Goal: Task Accomplishment & Management: Complete application form

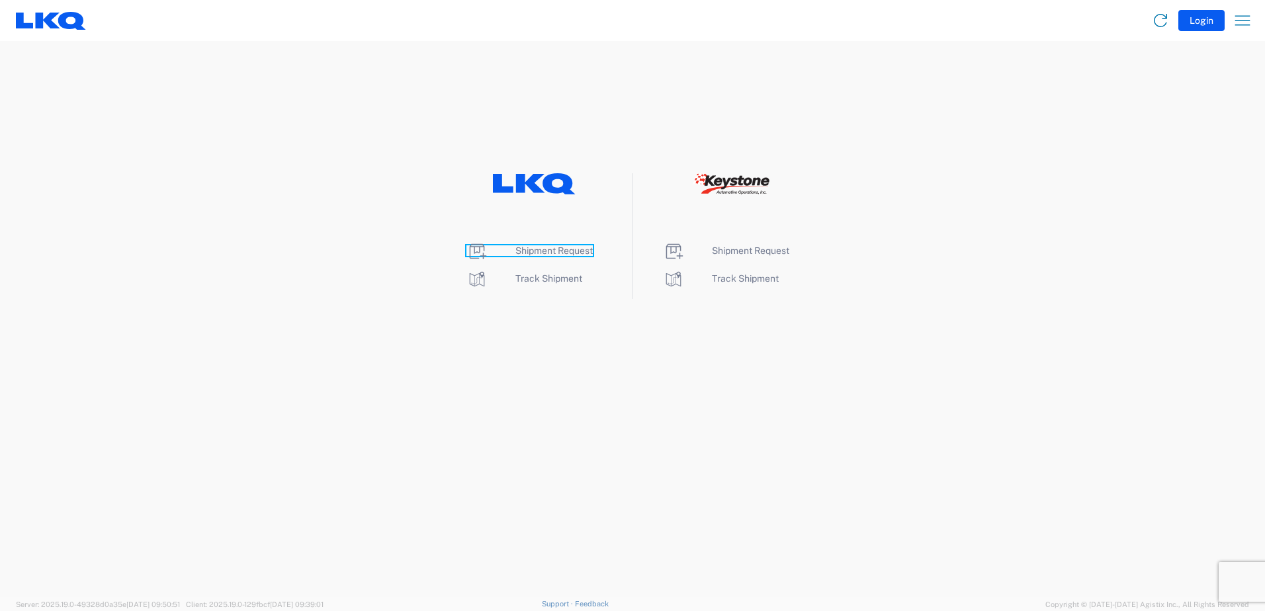
click at [560, 250] on span "Shipment Request" at bounding box center [553, 250] width 77 height 11
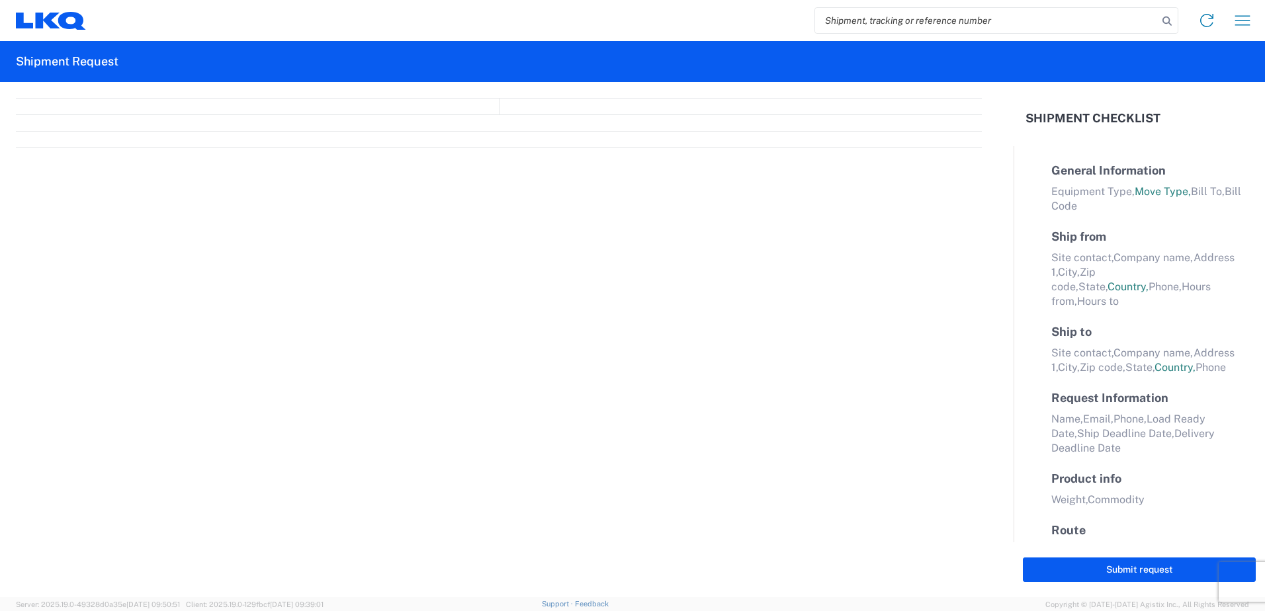
select select "FULL"
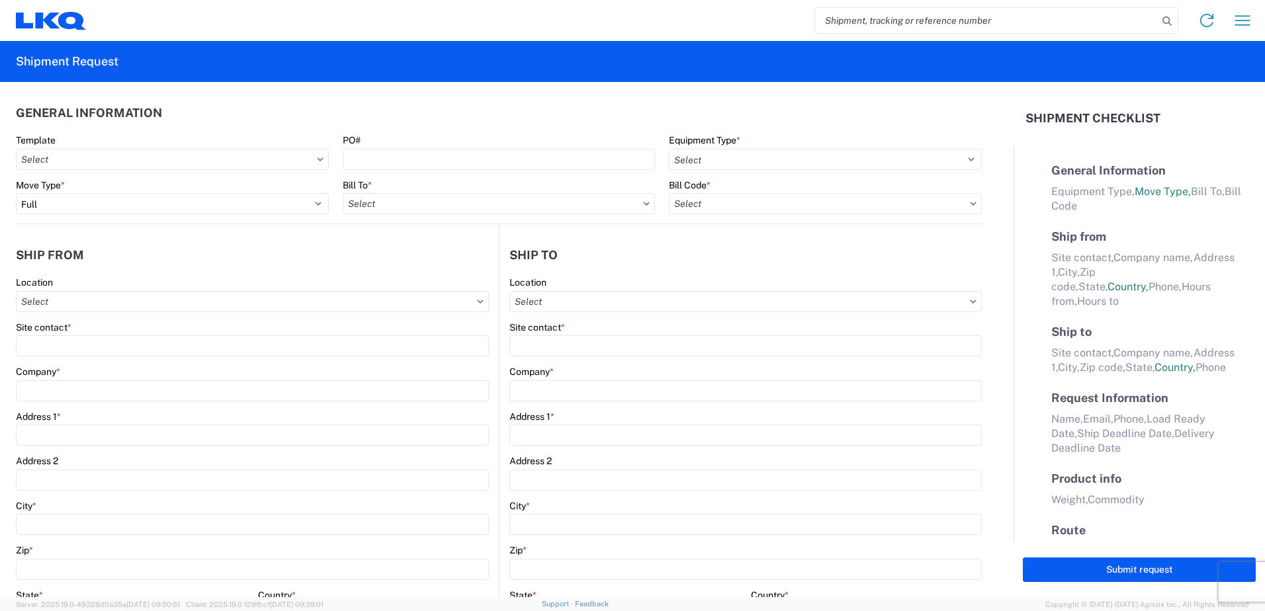
select select "LBS"
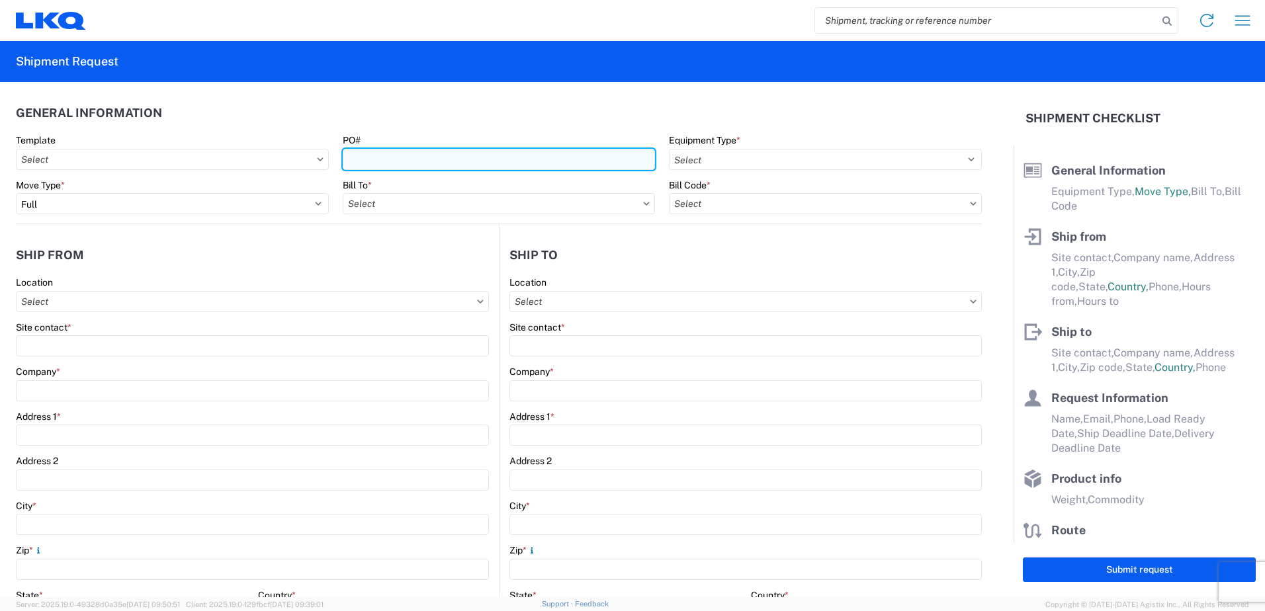
click at [380, 161] on input "PO#" at bounding box center [499, 159] width 313 height 21
type input "T31527"
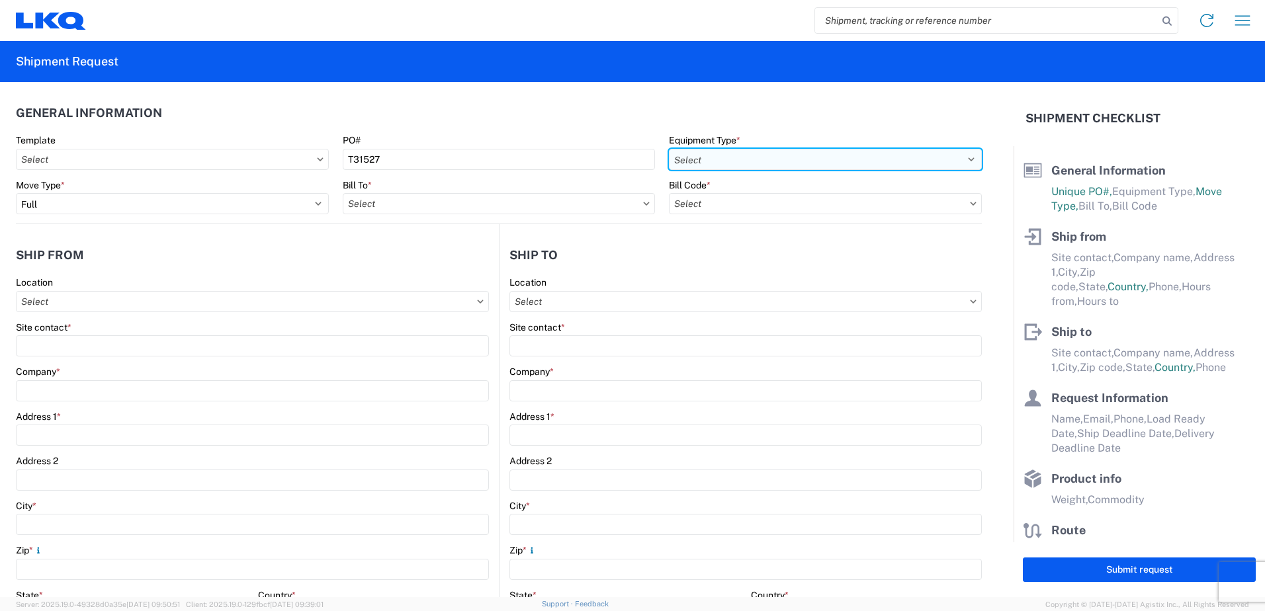
click at [692, 154] on select "Select 53’ Dry Van Flatbed Dropdeck (van) Lowboy (flatbed) Rail" at bounding box center [825, 159] width 313 height 21
select select "STDV"
click at [669, 149] on select "Select 53’ Dry Van Flatbed Dropdeck (van) Lowboy (flatbed) Rail" at bounding box center [825, 159] width 313 height 21
click at [386, 207] on input "text" at bounding box center [499, 203] width 313 height 21
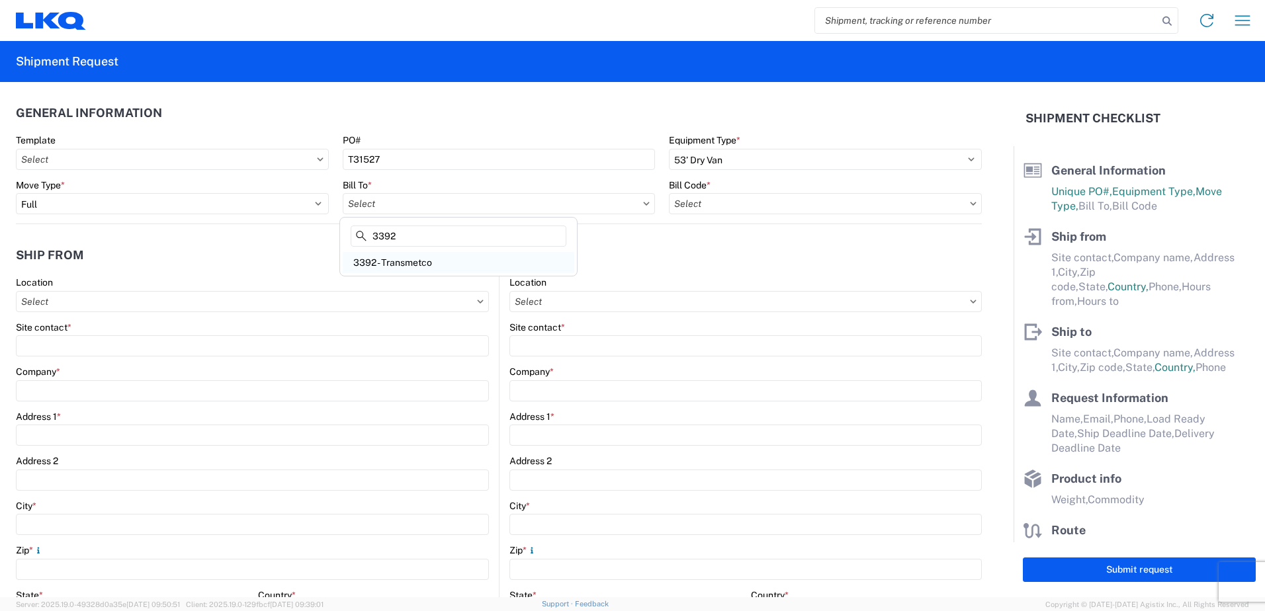
type input "3392"
click at [394, 265] on div "3392 - Transmetco" at bounding box center [458, 262] width 231 height 21
type input "3392 - Transmetco"
click at [708, 206] on input "text" at bounding box center [825, 203] width 313 height 21
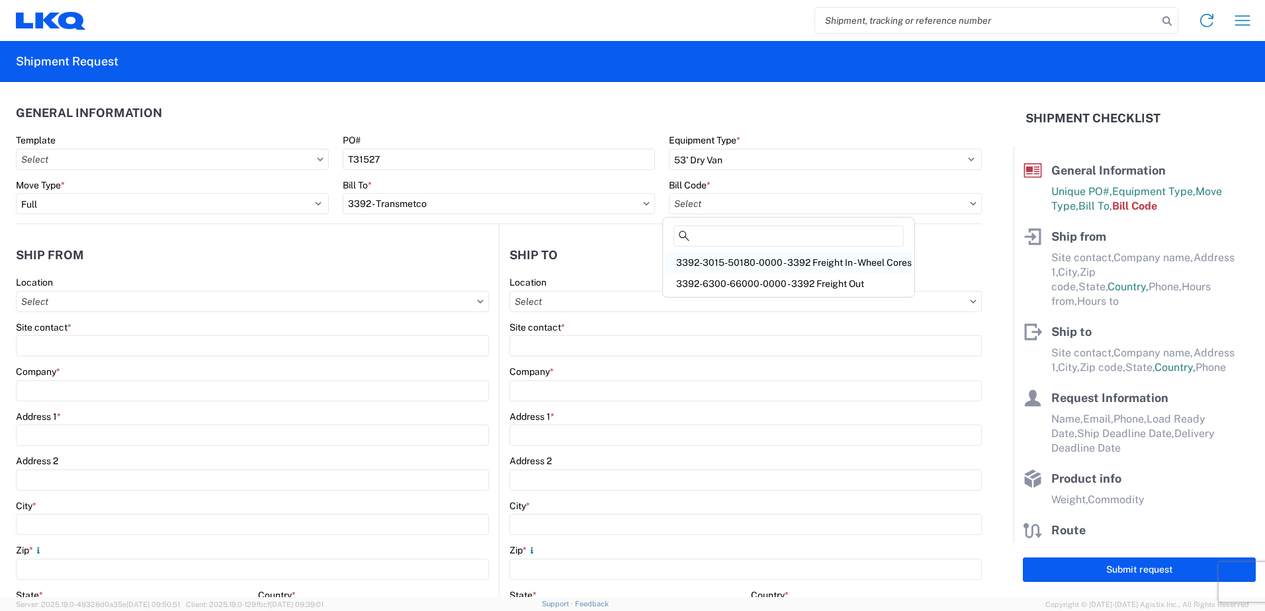
click at [720, 265] on div "3392-3015-50180-0000 - 3392 Freight In - Wheel Cores" at bounding box center [788, 262] width 246 height 21
type input "3392-3015-50180-0000 - 3392 Freight In - Wheel Cores"
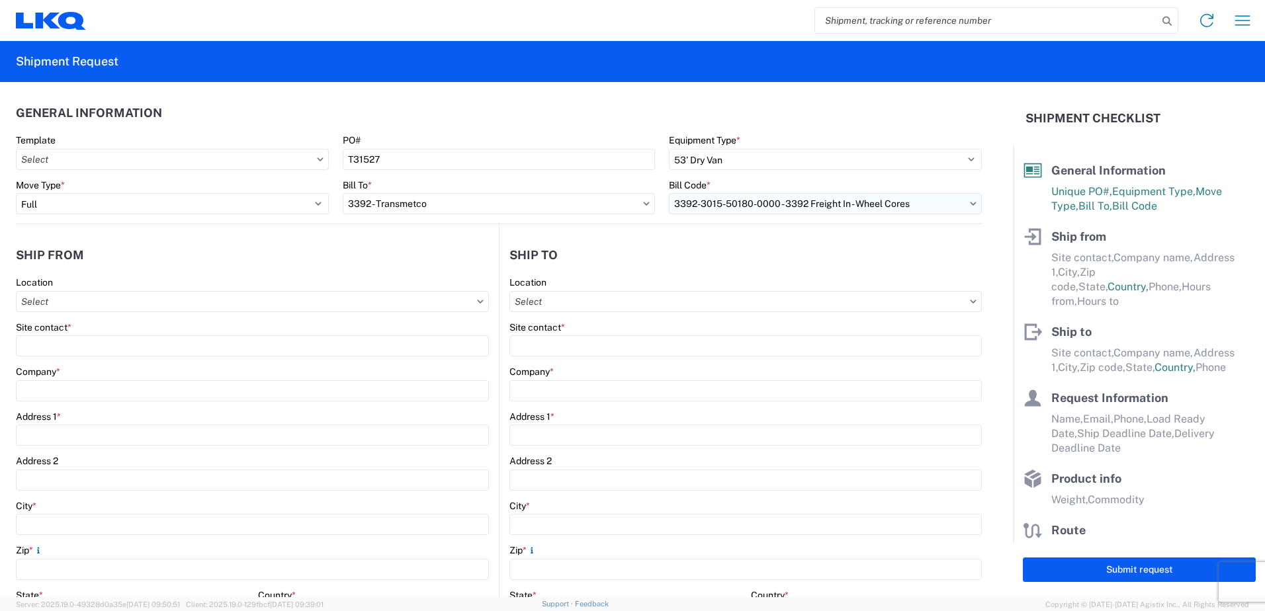
click at [959, 206] on input "3392-3015-50180-0000 - 3392 Freight In - Wheel Cores" at bounding box center [825, 203] width 313 height 21
click at [951, 268] on header "Ship to" at bounding box center [740, 255] width 482 height 30
click at [79, 302] on input "text" at bounding box center [252, 301] width 473 height 21
type input "1290"
click at [110, 364] on div "1290 - LKQ Pick A Part - Riverside CA" at bounding box center [134, 360] width 231 height 21
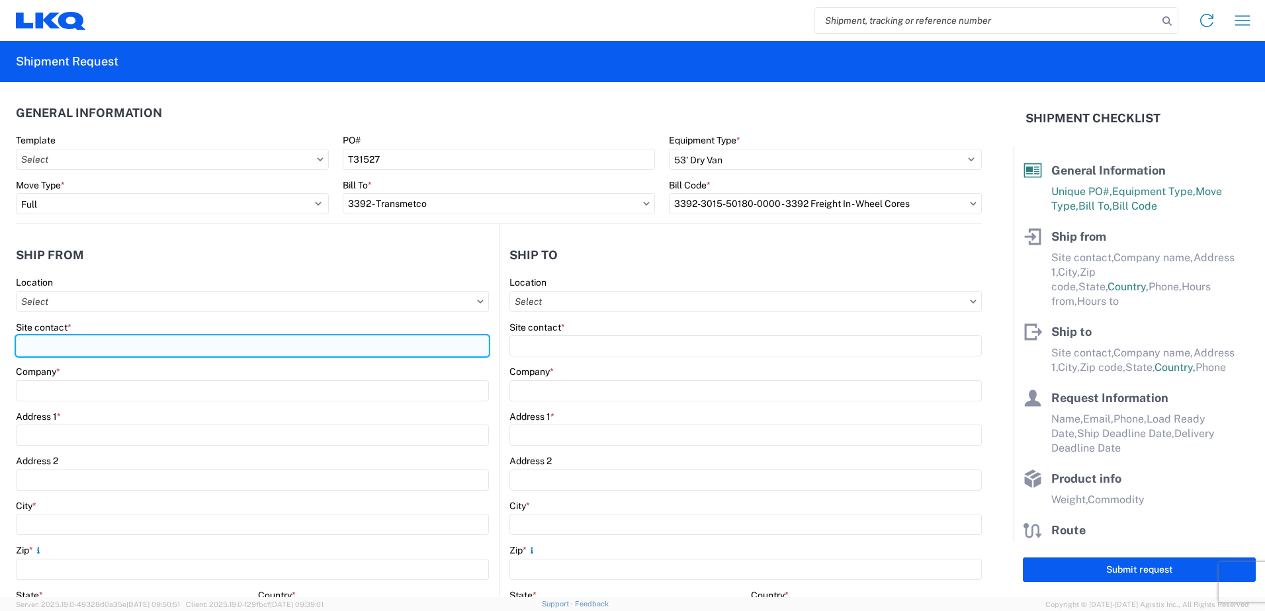
click at [97, 350] on input "Site contact *" at bounding box center [252, 345] width 473 height 21
type input "Veronica Chavez"
type input "1290 - LKQ Pick A Part - Riverside CA"
type input "LKQ Corporation"
type input "3760 Pyrite St"
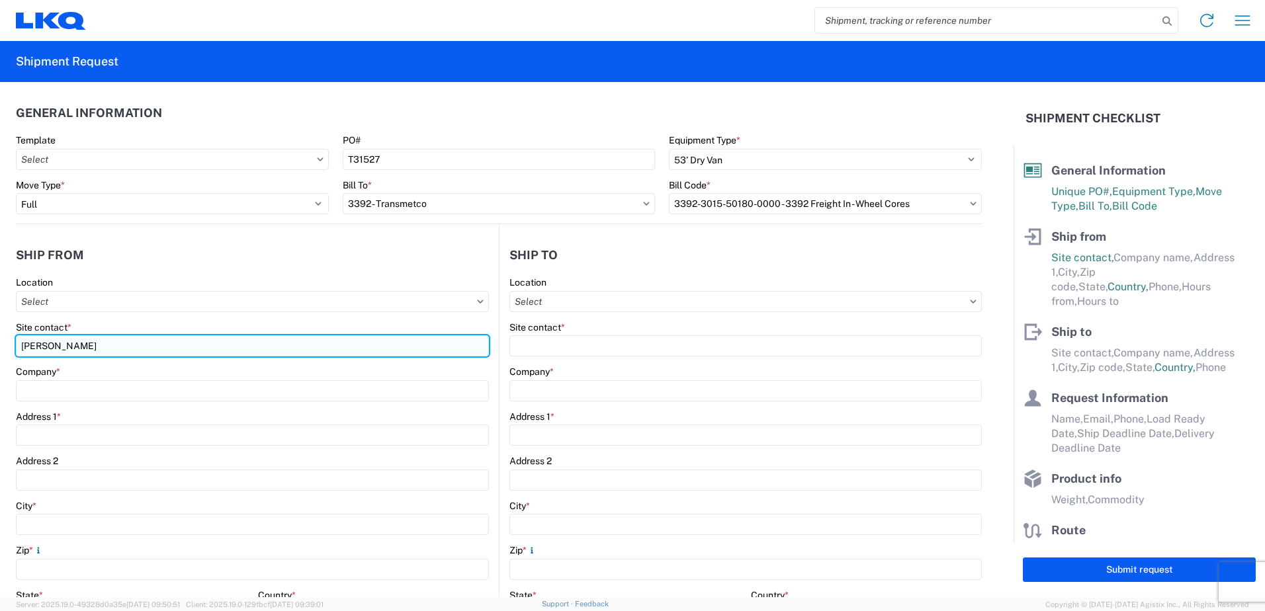
type input "Jurupa Valley"
type input "92509"
select select "CA"
select select "US"
type input "07:00"
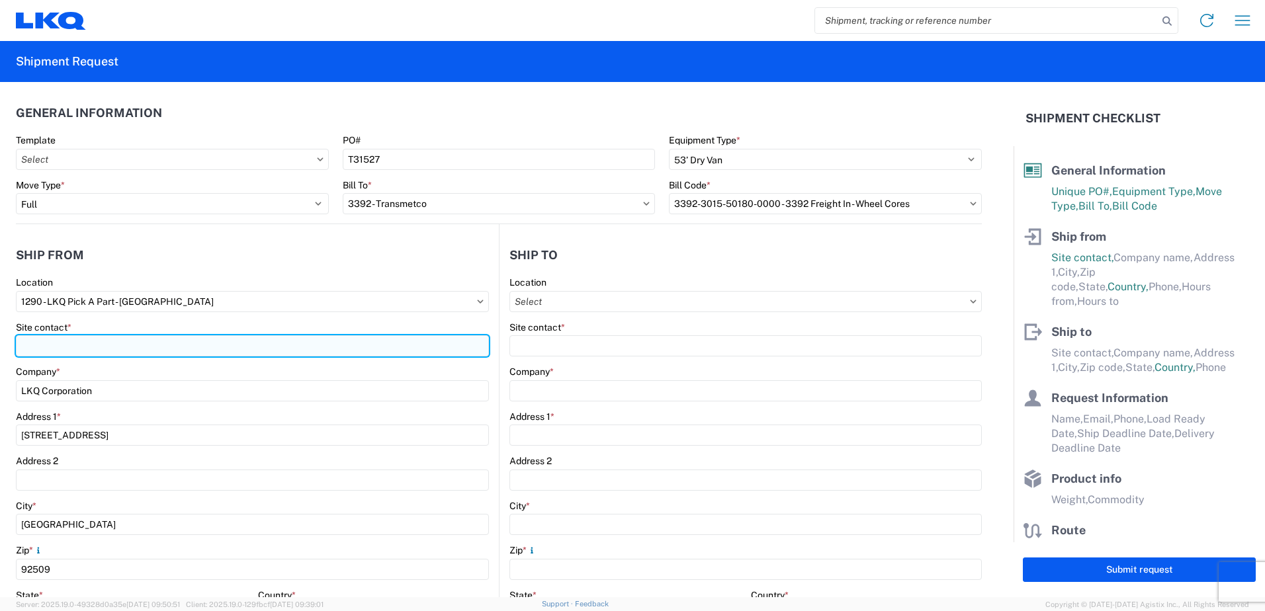
type input "17:00"
type input "Veronica Chavez"
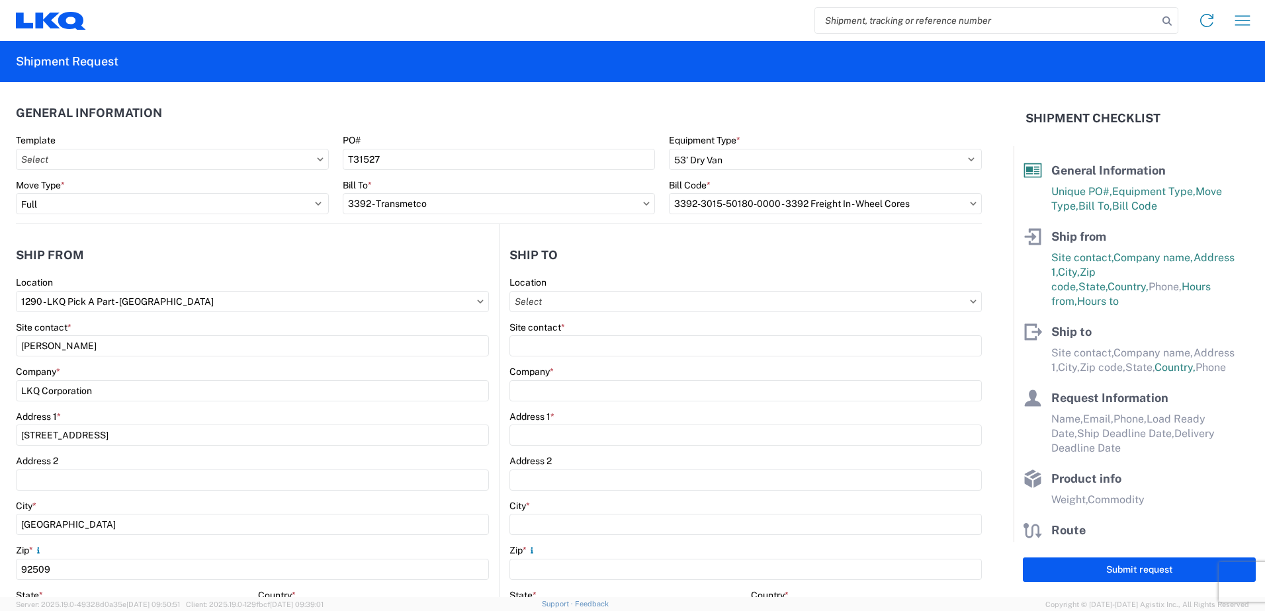
click at [288, 253] on header "Ship from" at bounding box center [257, 255] width 483 height 30
click at [581, 304] on input "text" at bounding box center [745, 301] width 472 height 21
type input "3392"
click at [587, 360] on div "3392 - Transmetco" at bounding box center [623, 360] width 231 height 21
type input "3392 - Transmetco"
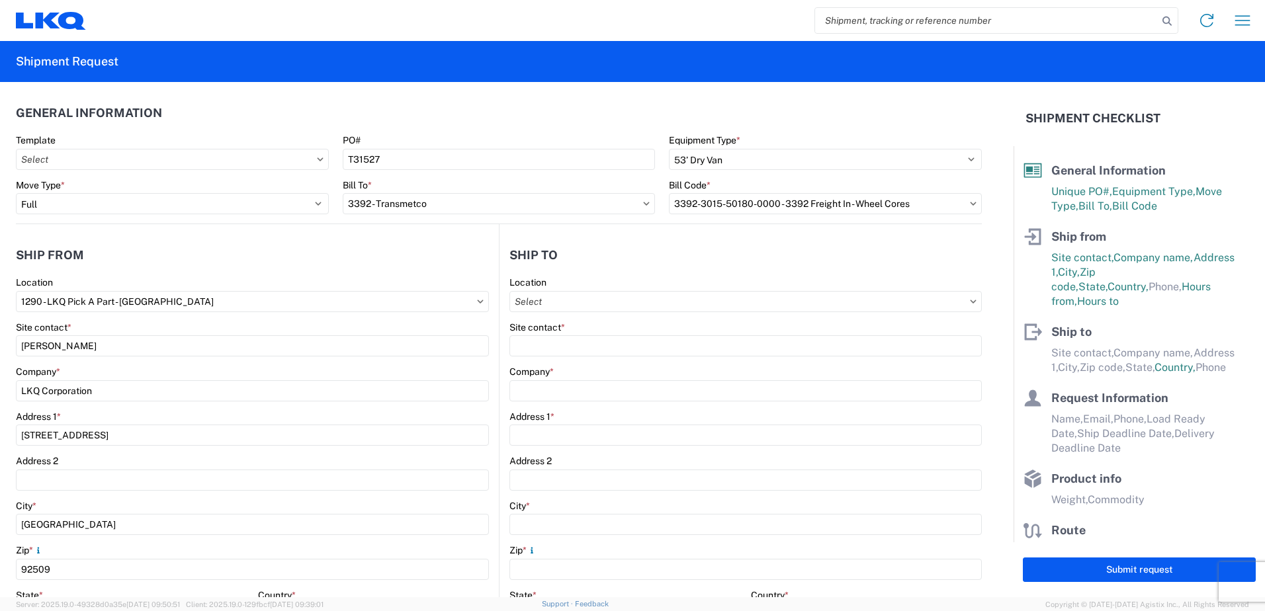
type input "LKQ Corporation"
type input "1750 Riverfork Dr"
type input "Huntington"
type input "46750"
select select "US"
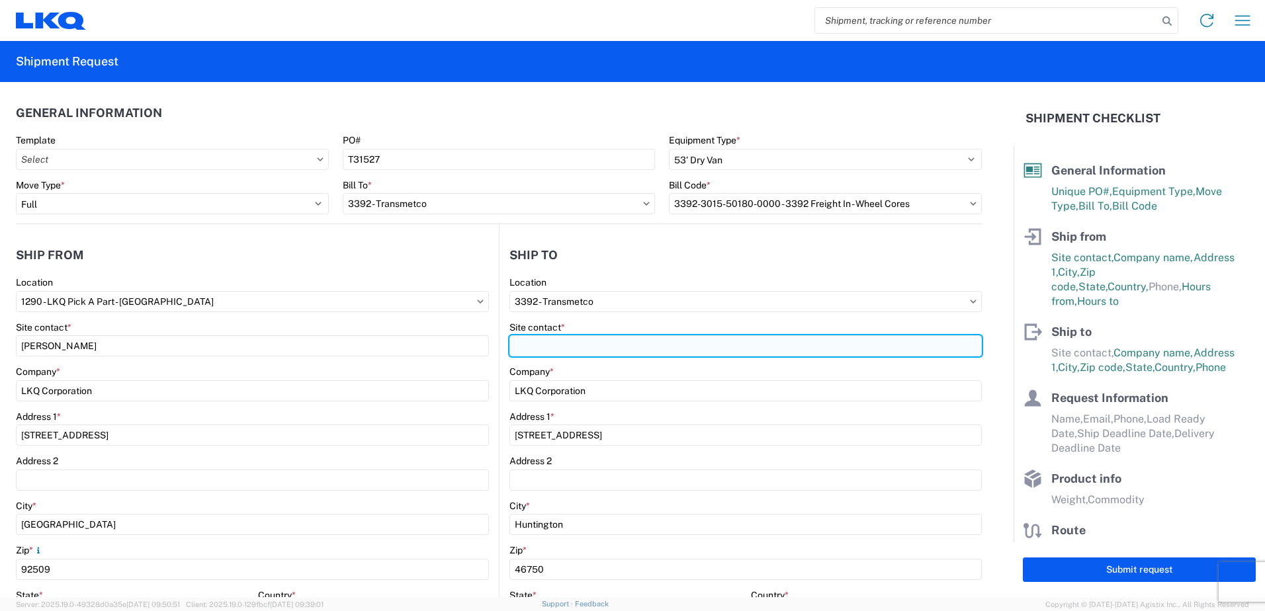
click at [571, 349] on input "Site contact *" at bounding box center [745, 345] width 472 height 21
type input "Chris Reynolds"
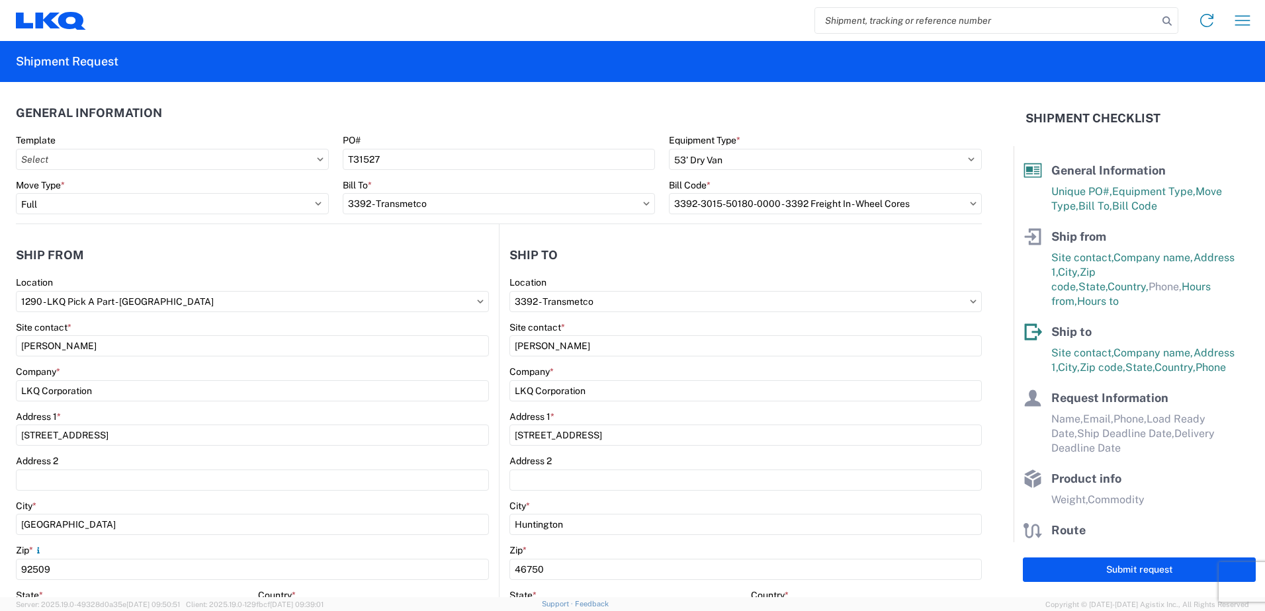
drag, startPoint x: 618, startPoint y: 265, endPoint x: 632, endPoint y: 260, distance: 14.9
click at [618, 265] on header "Ship to" at bounding box center [740, 255] width 482 height 30
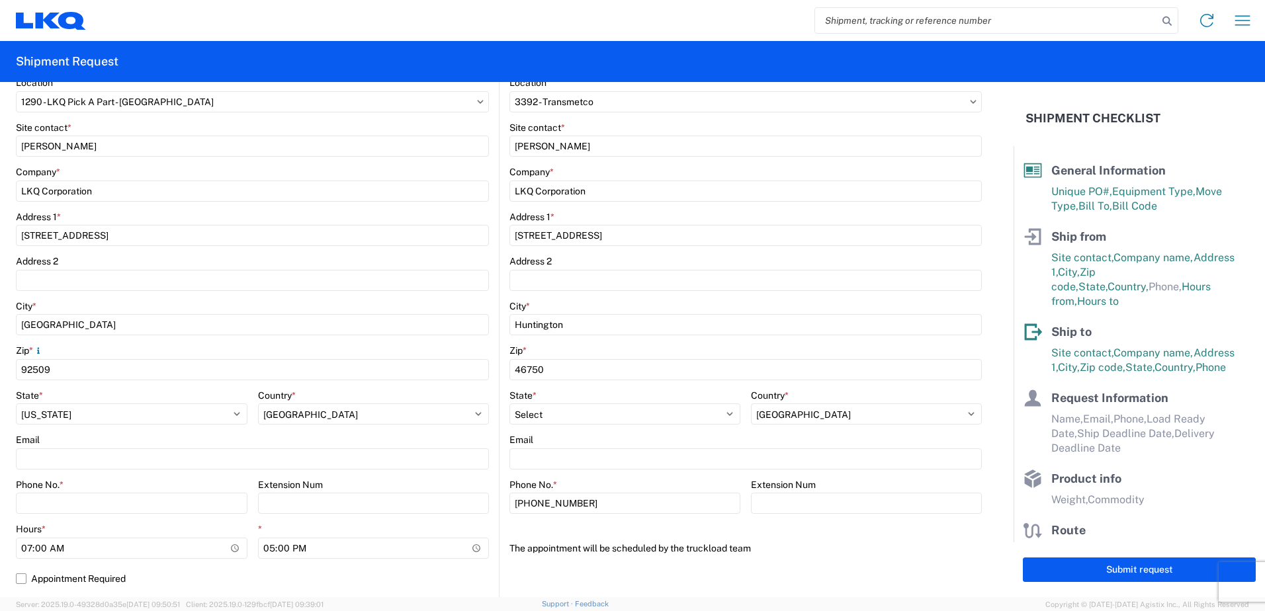
scroll to position [265, 0]
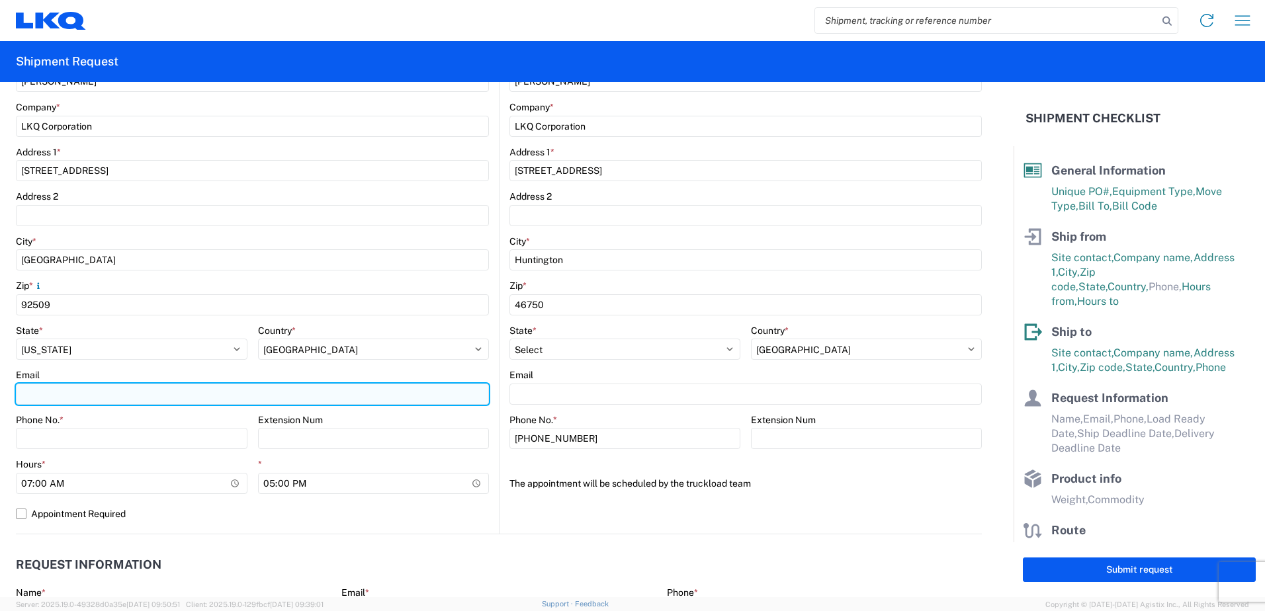
click at [117, 394] on input "Email" at bounding box center [252, 394] width 473 height 21
type input "vxchavez@lkqcorp.com"
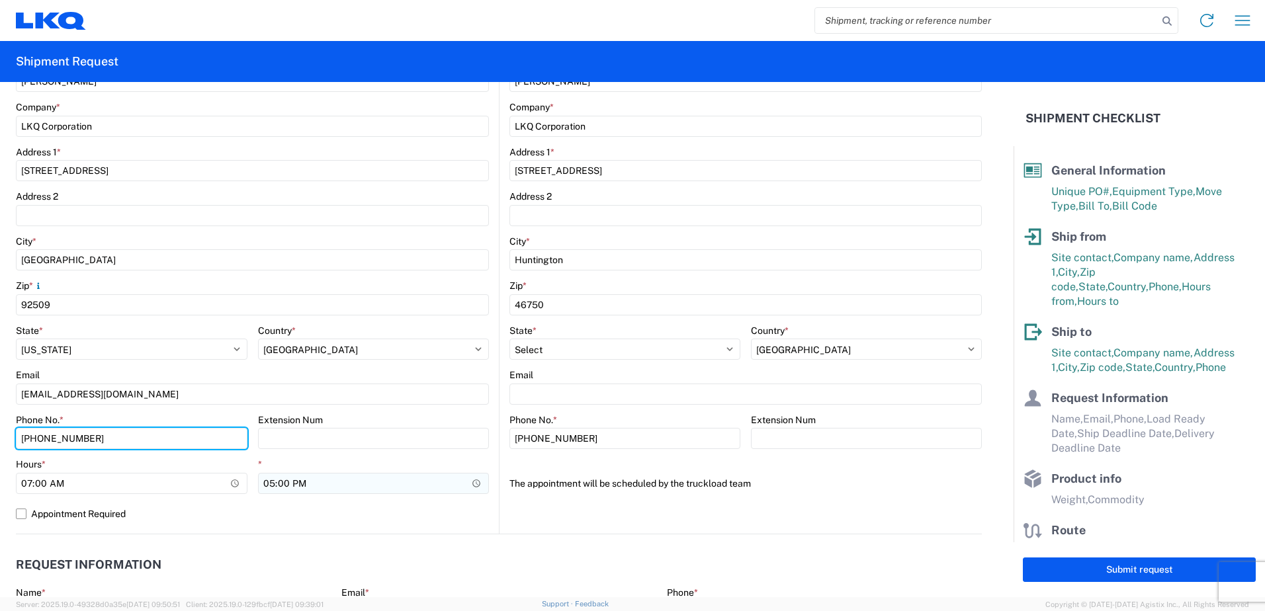
type input "442-262-7489"
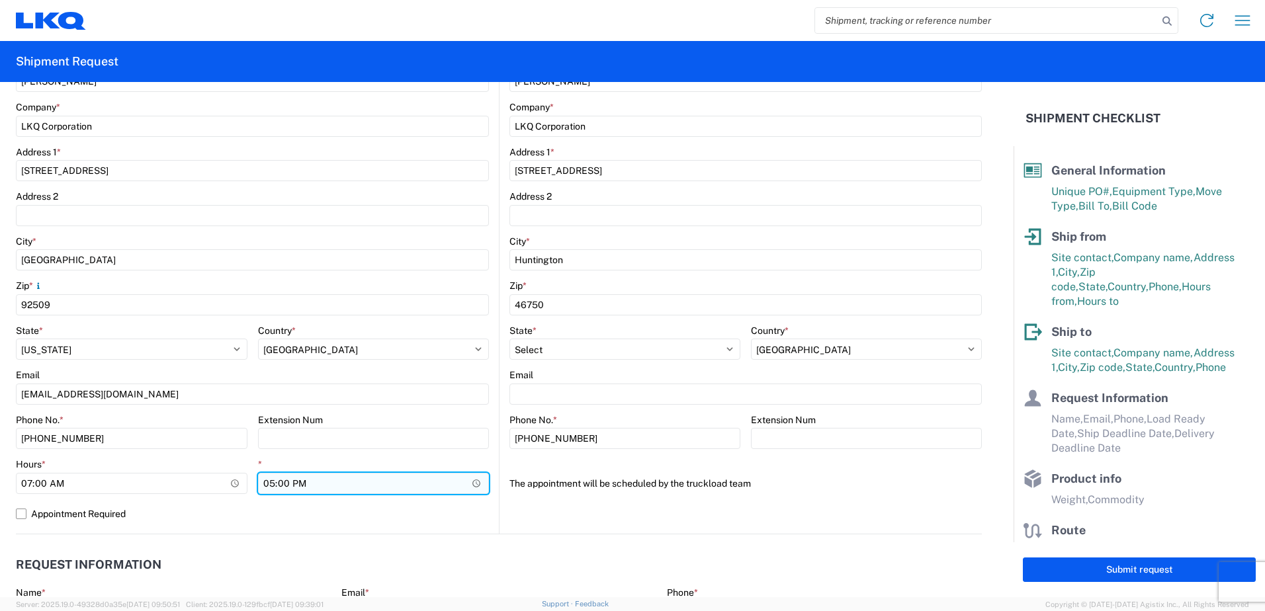
click at [474, 483] on input "17:00" at bounding box center [373, 483] width 231 height 21
type input "13:00"
click at [462, 511] on label "Appointment Required" at bounding box center [252, 513] width 473 height 21
click at [0, 0] on input "Appointment Required" at bounding box center [0, 0] width 0 height 0
select select "US"
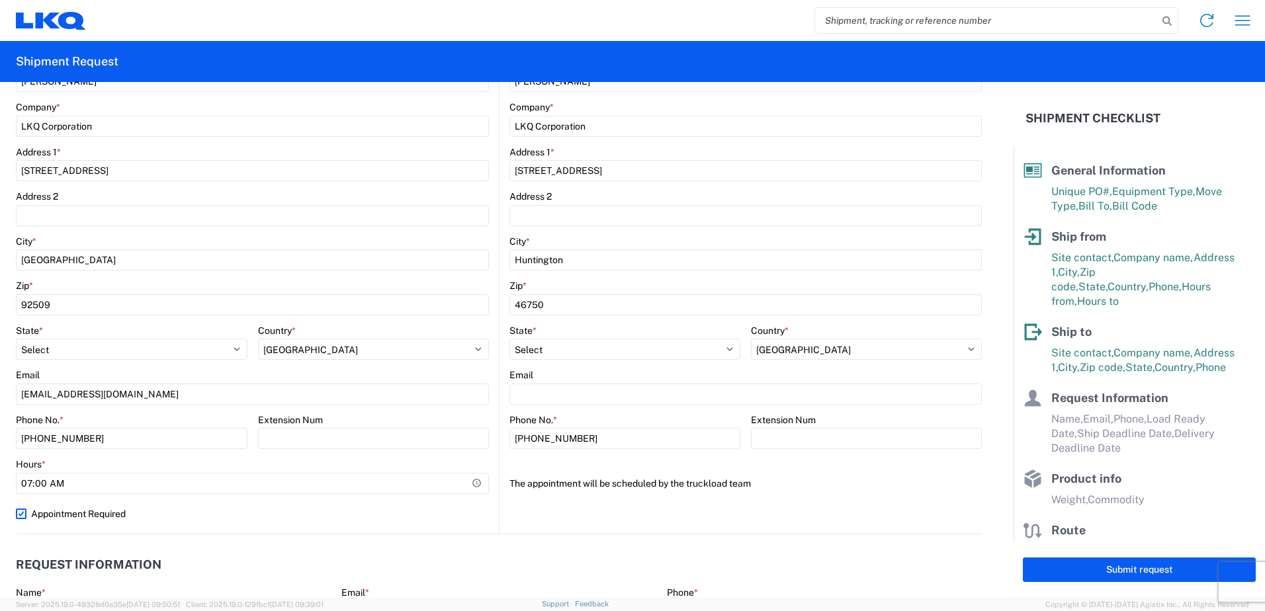
click at [462, 511] on label "Appointment Required" at bounding box center [252, 513] width 473 height 21
click at [0, 0] on input "Appointment Required" at bounding box center [0, 0] width 0 height 0
select select "US"
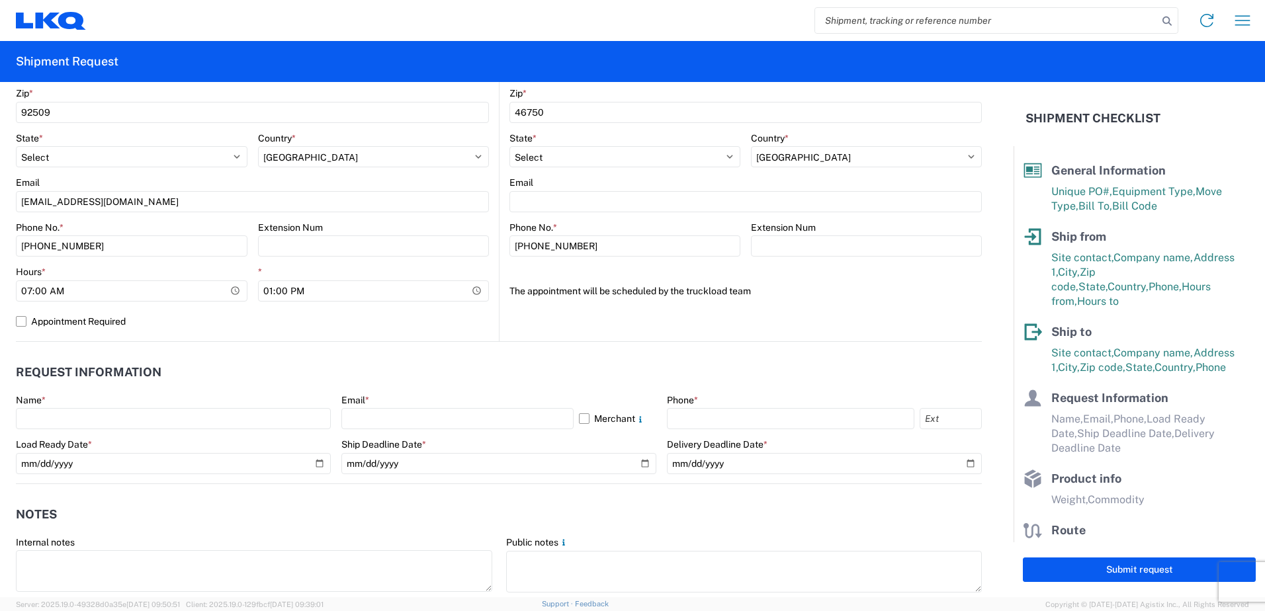
scroll to position [595, 0]
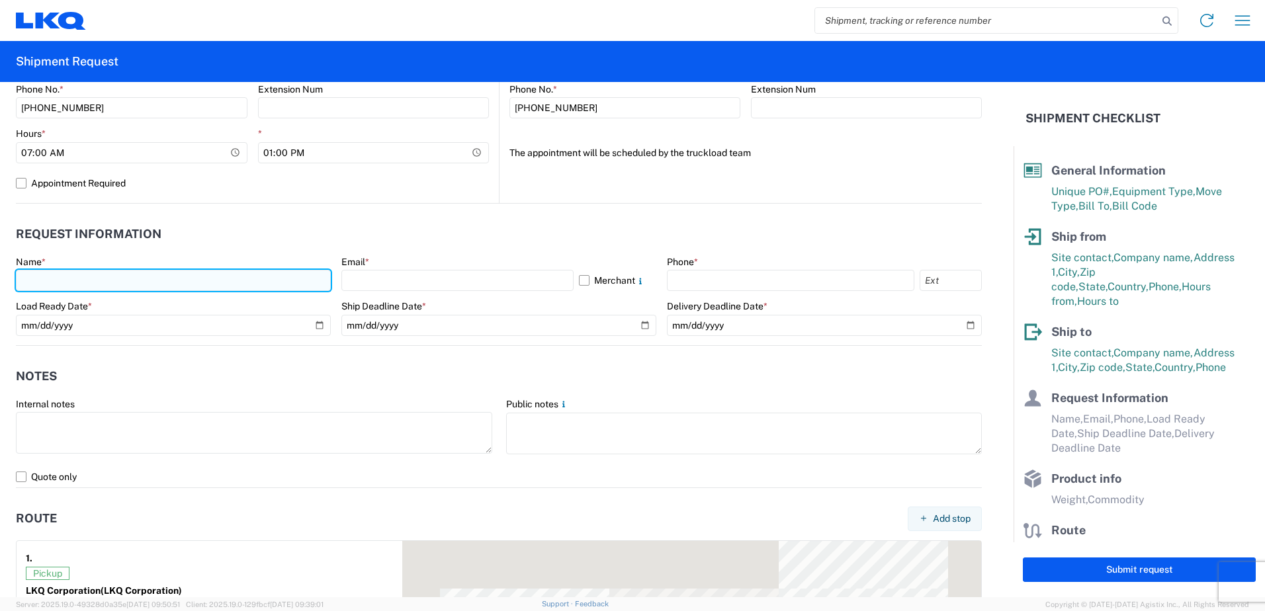
click at [67, 283] on input "text" at bounding box center [173, 280] width 315 height 21
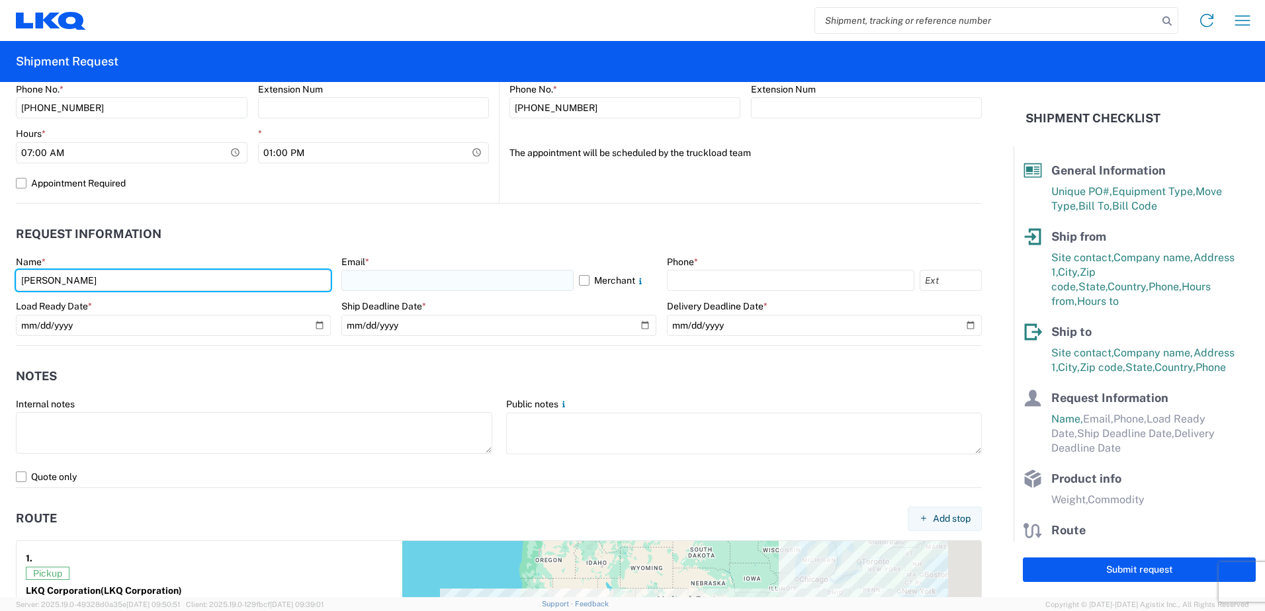
type input "Veronica Chavez"
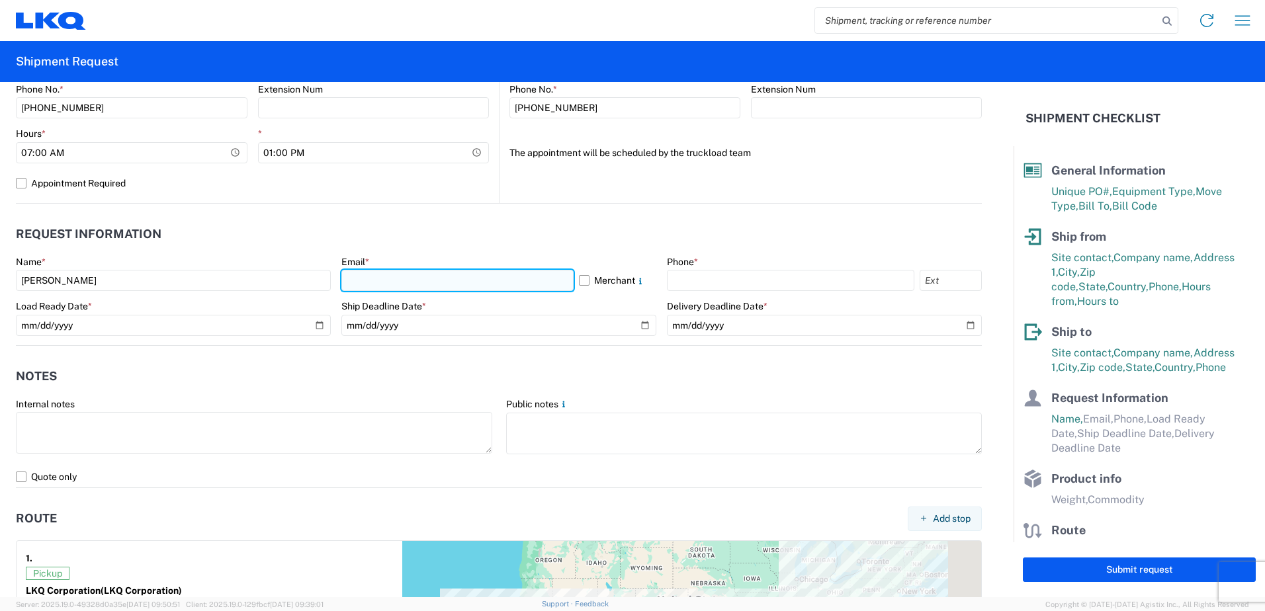
click at [371, 283] on input "text" at bounding box center [457, 280] width 232 height 21
type input "vxchavez@lkqcorp.com"
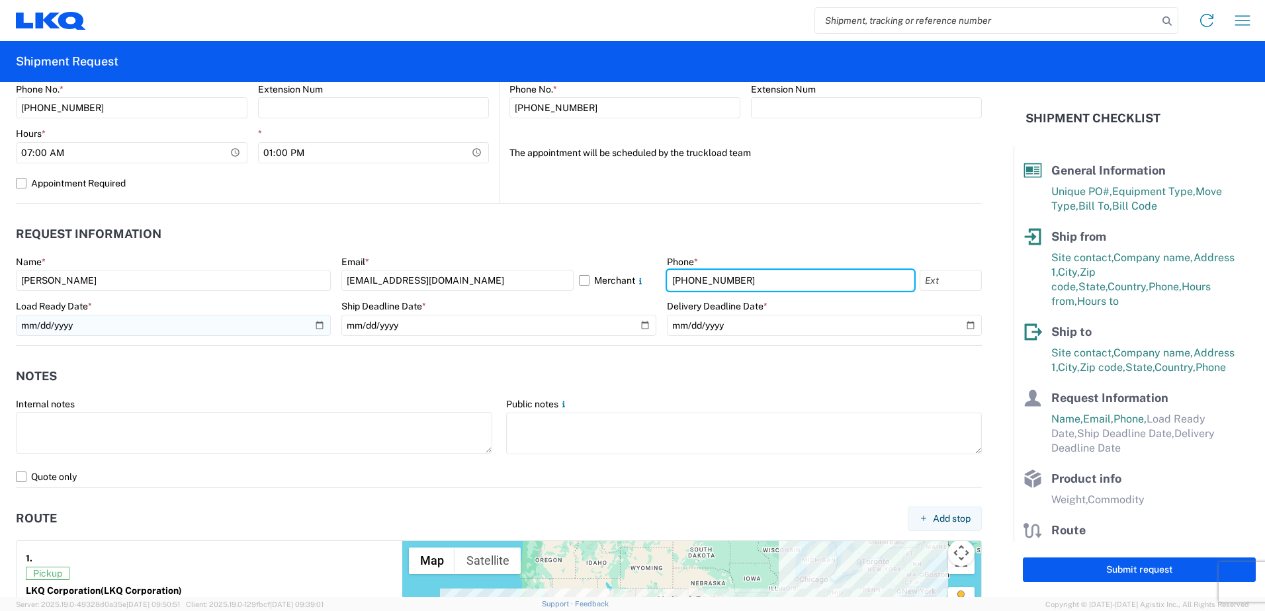
type input "442-262-7489"
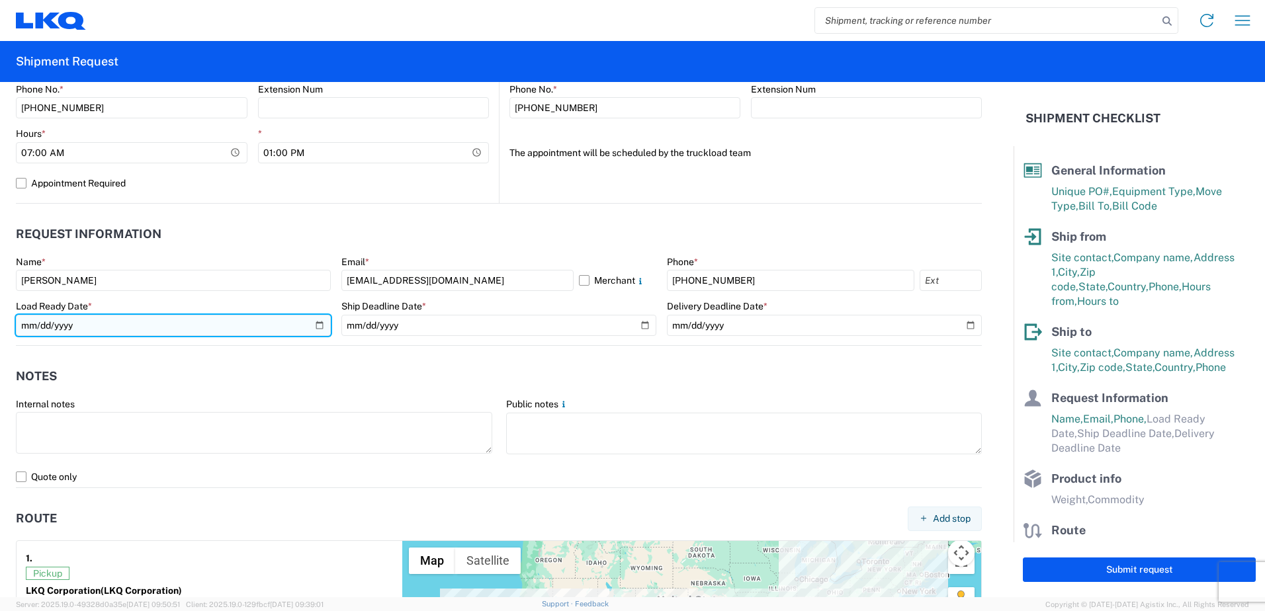
click at [316, 325] on input "date" at bounding box center [173, 325] width 315 height 21
type input "2025-09-25"
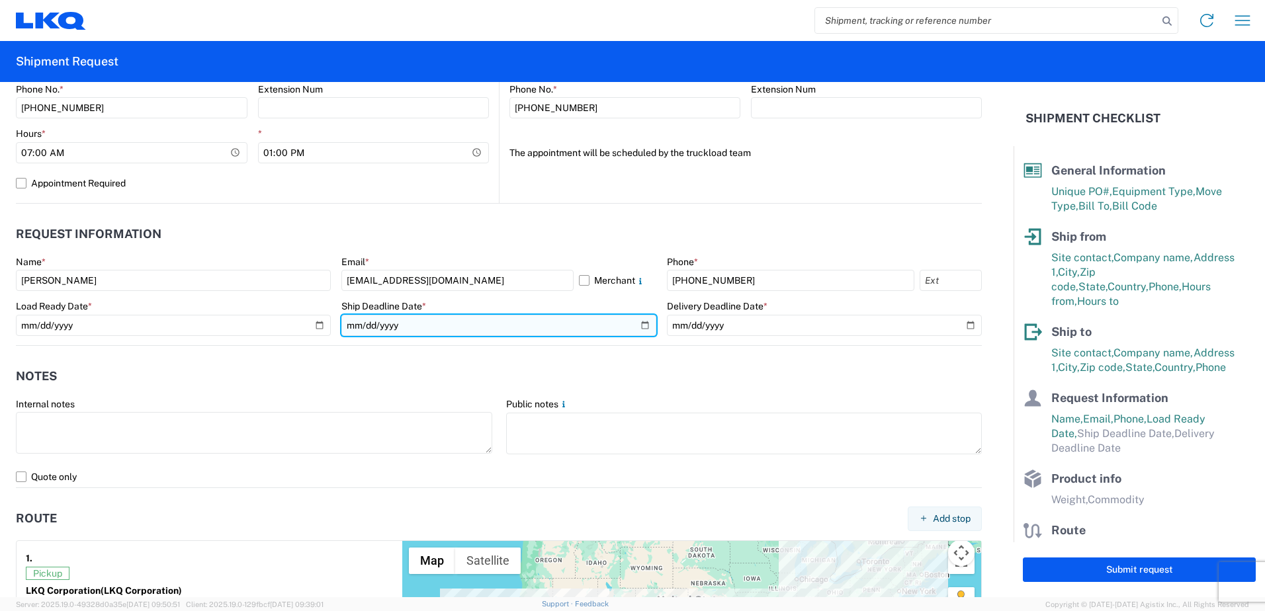
click at [636, 327] on input "date" at bounding box center [498, 325] width 315 height 21
type input "2025-09-26"
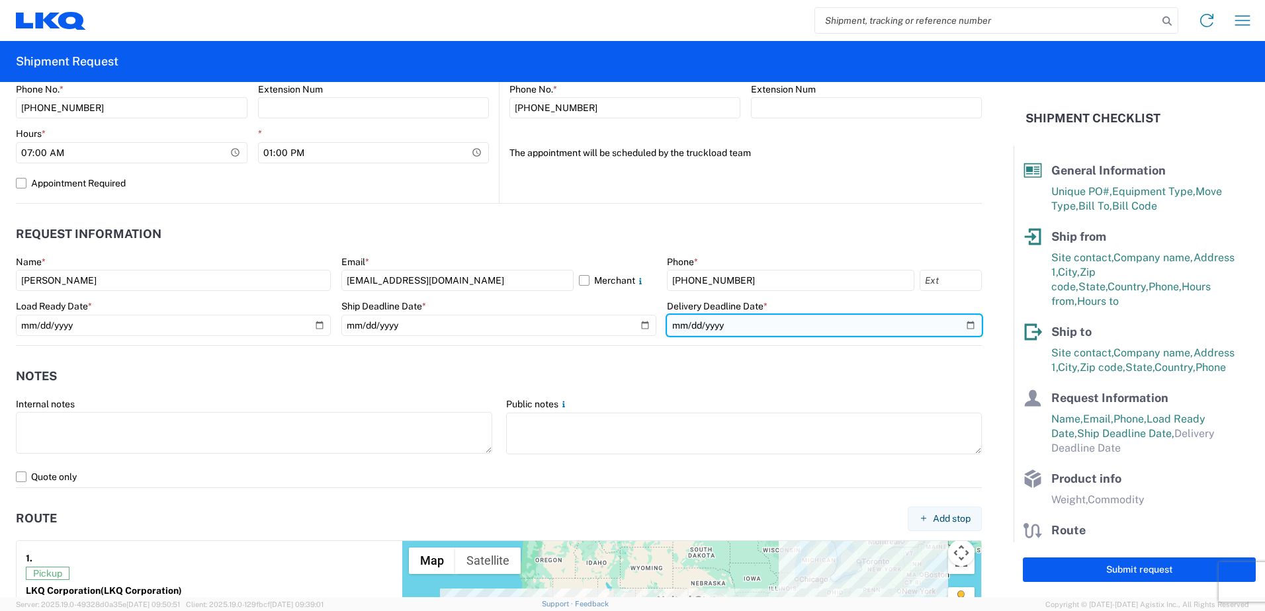
click at [956, 325] on input "date" at bounding box center [824, 325] width 315 height 21
type input "2025-09-30"
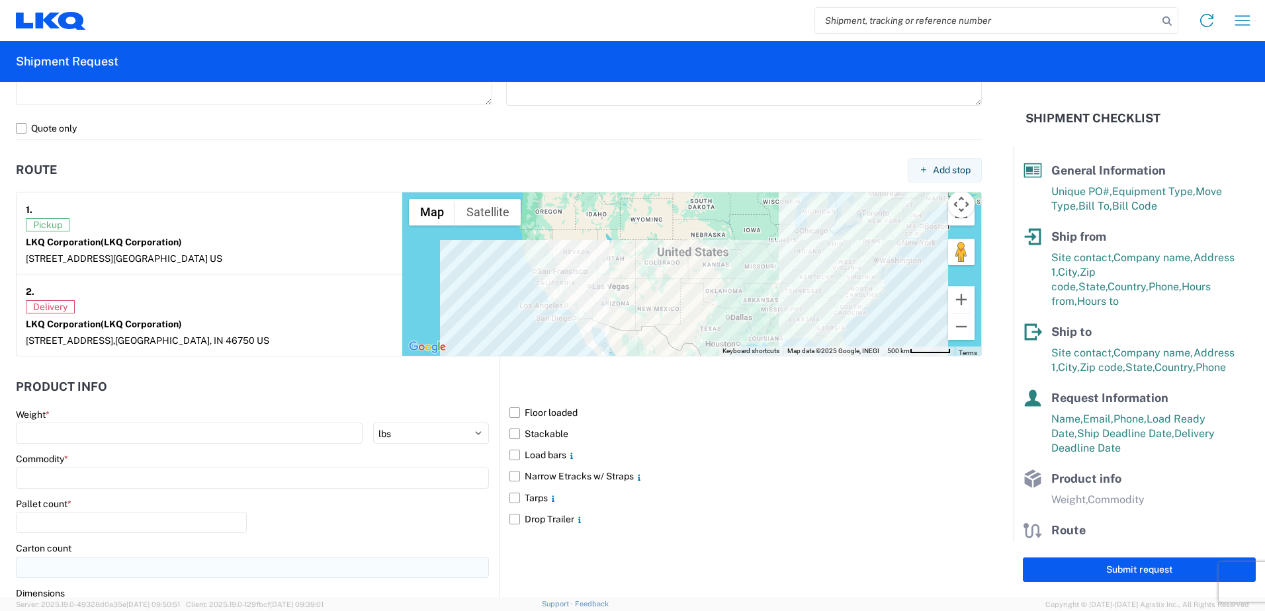
scroll to position [1058, 0]
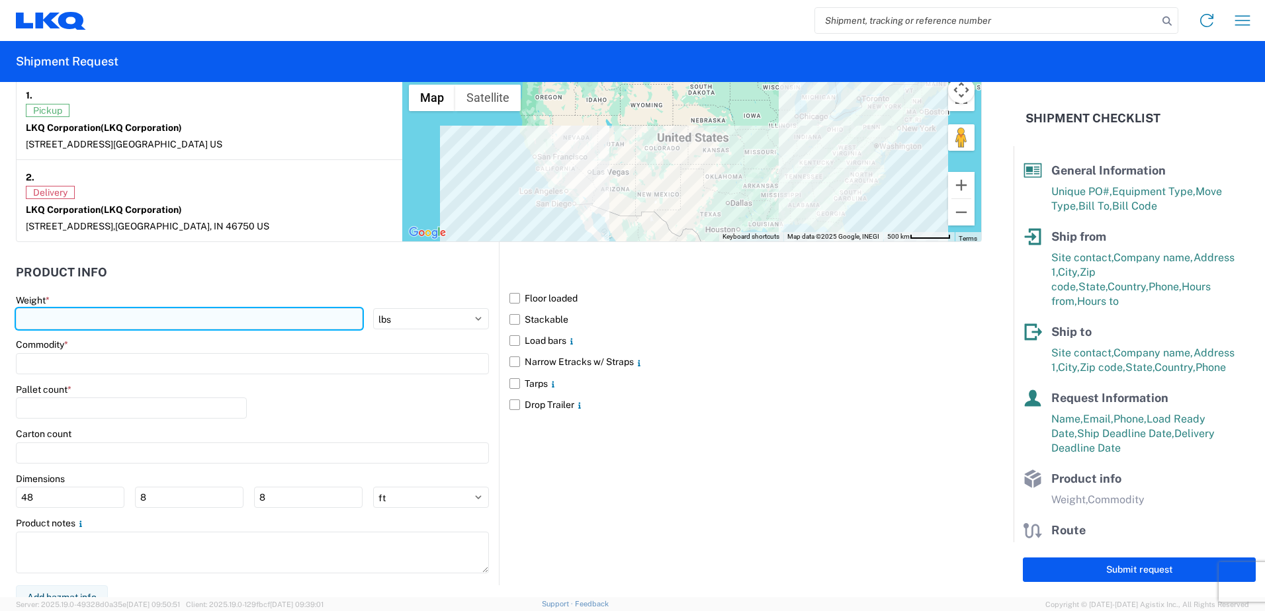
click at [58, 319] on input "number" at bounding box center [189, 318] width 347 height 21
type input "40000"
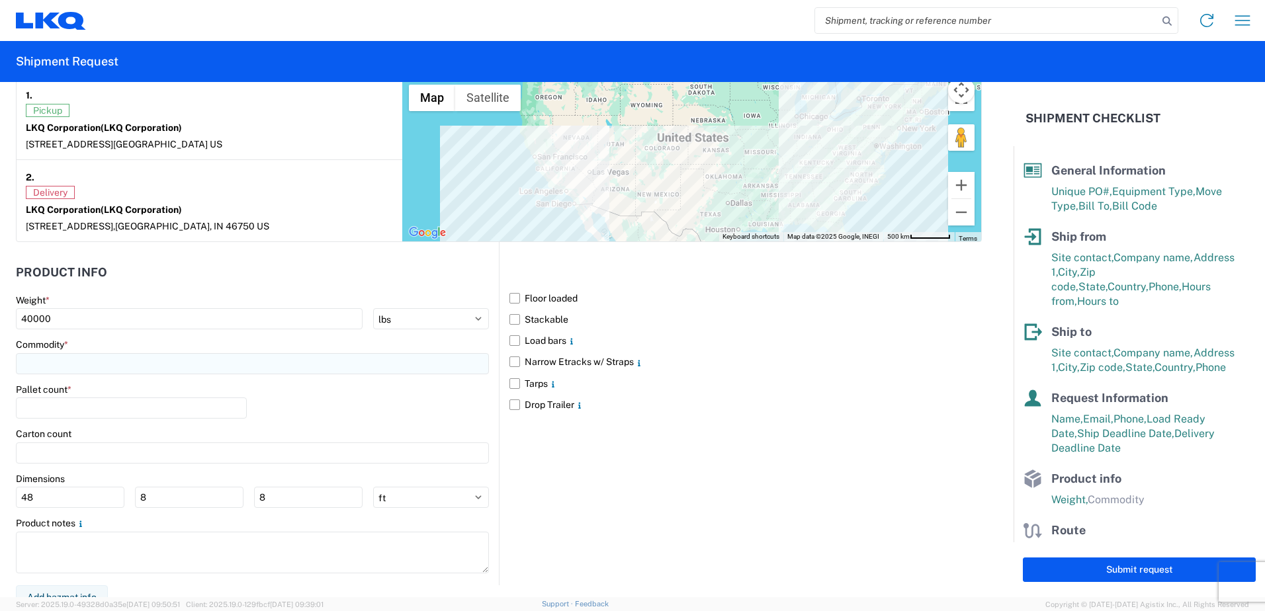
click at [78, 368] on input at bounding box center [252, 363] width 473 height 21
type input "w"
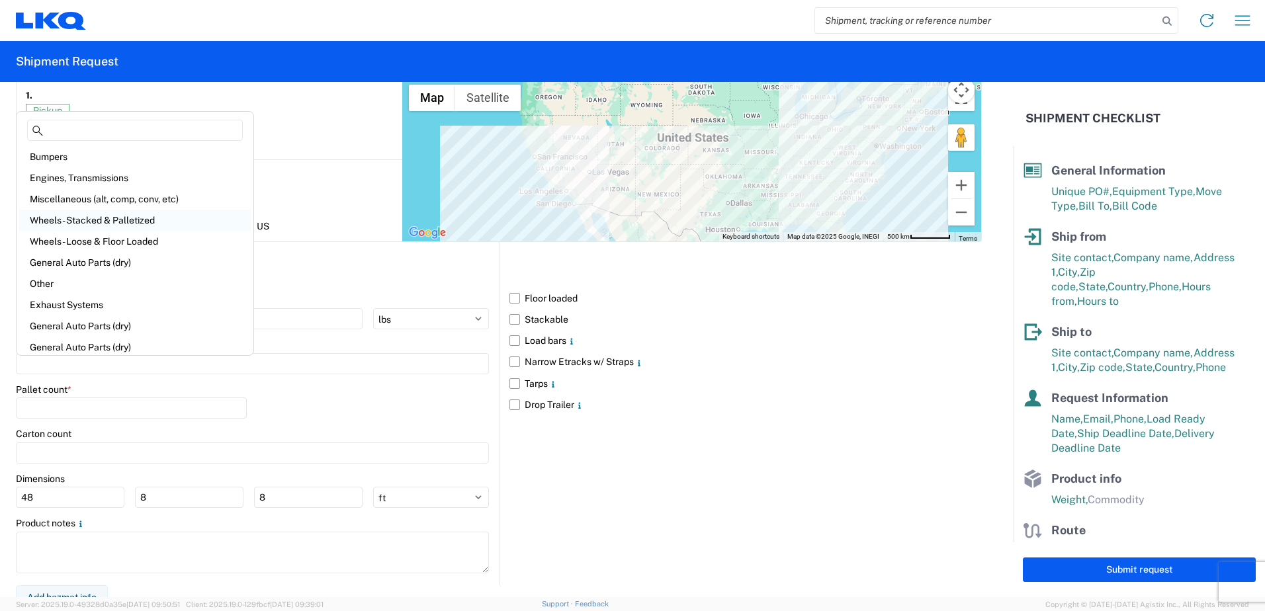
click at [86, 220] on div "Wheels - Stacked & Palletized" at bounding box center [134, 220] width 231 height 21
type input "Wheels - Stacked & Palletized"
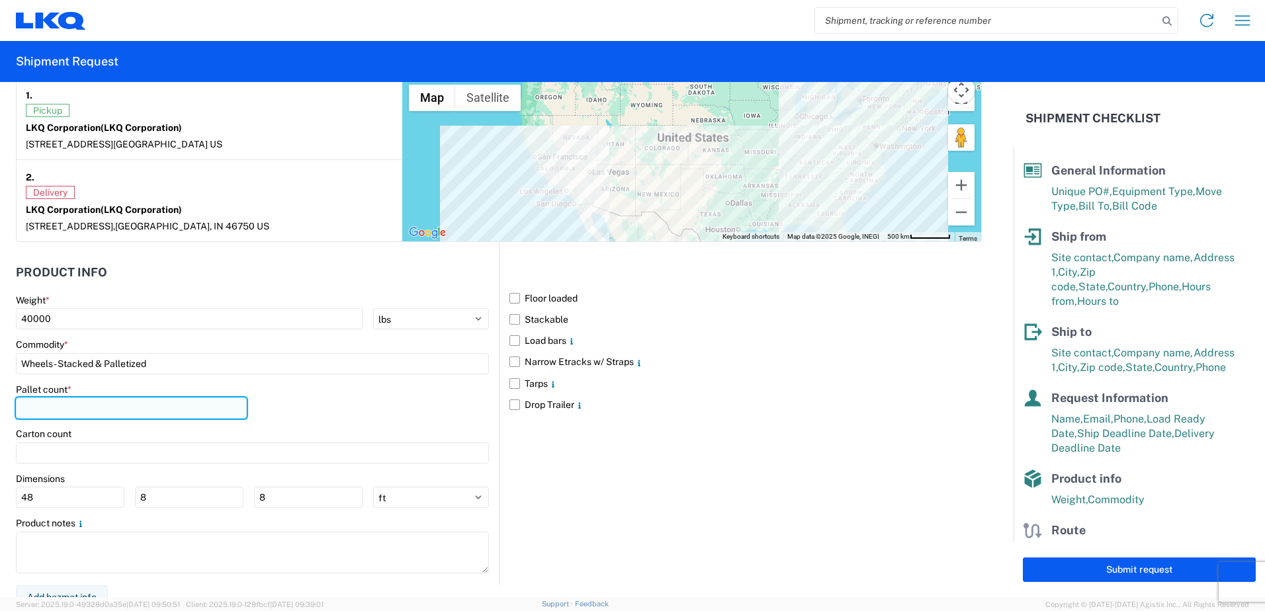
click at [101, 411] on input "number" at bounding box center [131, 407] width 231 height 21
type input "40"
click at [325, 402] on div "Pallet count * 40" at bounding box center [252, 406] width 473 height 45
click at [512, 316] on label "Stackable" at bounding box center [745, 319] width 472 height 21
click at [0, 0] on input "Stackable" at bounding box center [0, 0] width 0 height 0
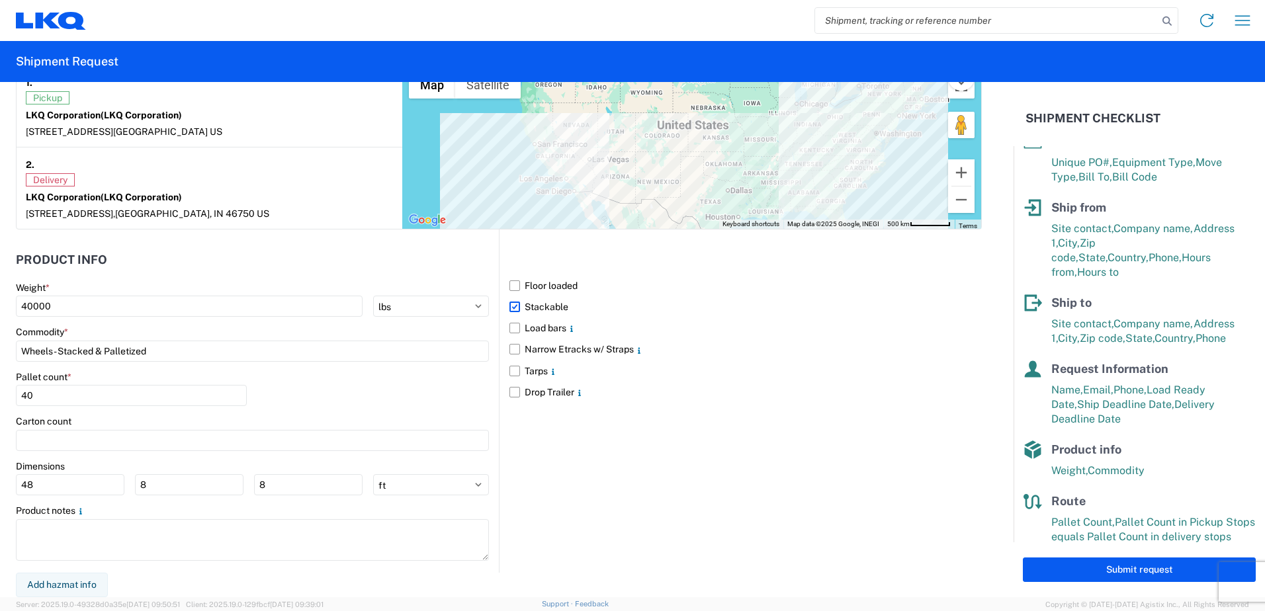
scroll to position [45, 0]
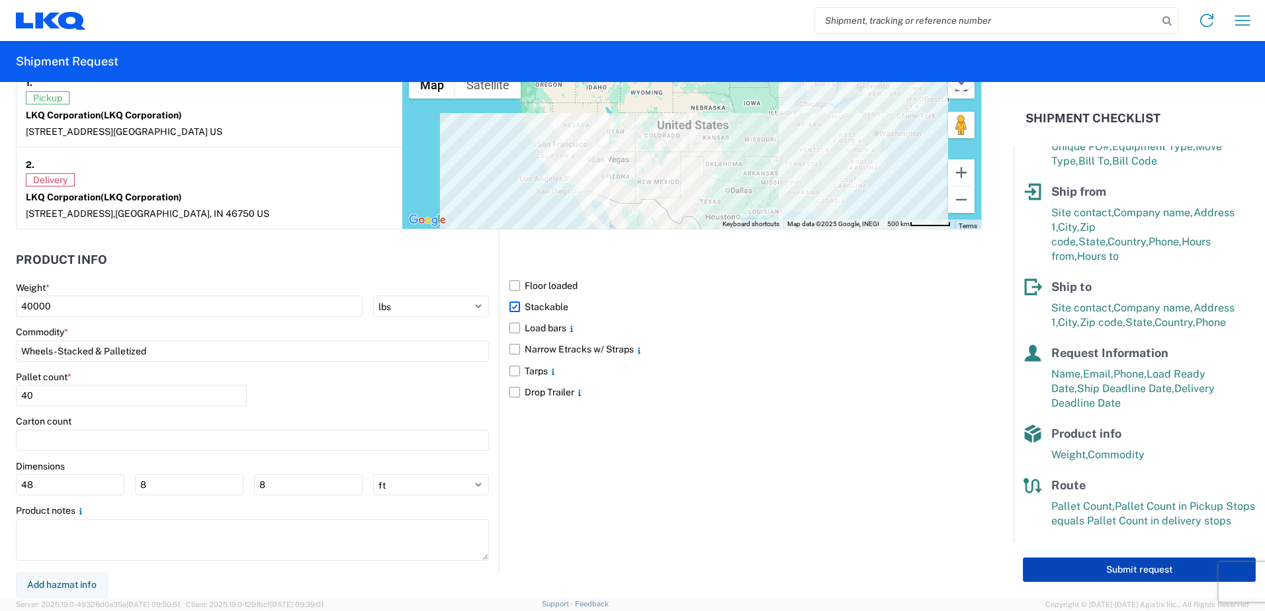
click at [1115, 567] on button "Submit request" at bounding box center [1138, 570] width 233 height 24
select select "US"
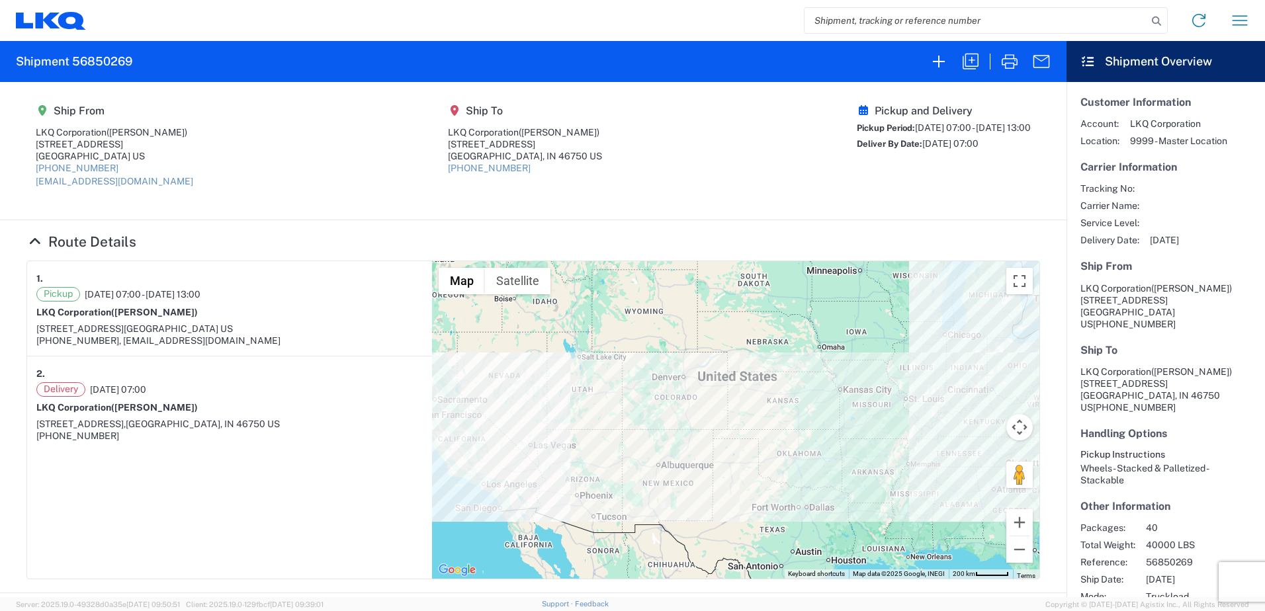
click at [643, 200] on agx-shipment-main-routing-info "Ship From LKQ Corporation (Veronica Chavez) 3760 Pyrite St Jurupa Valley, CA 92…" at bounding box center [532, 150] width 1013 height 111
